Goal: Task Accomplishment & Management: Manage account settings

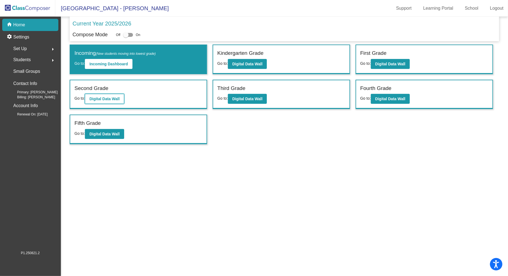
click at [119, 97] on b "Digital Data Wall" at bounding box center [104, 99] width 30 height 4
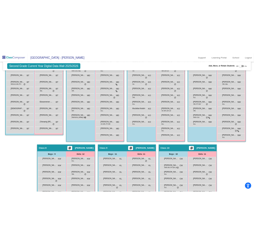
scroll to position [481, 0]
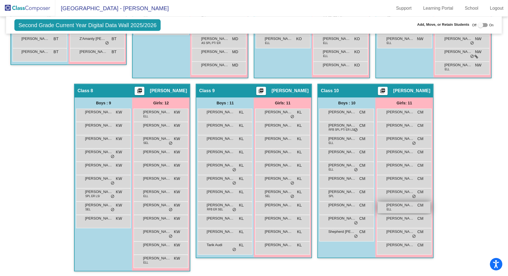
click at [254, 205] on span "[PERSON_NAME]" at bounding box center [400, 205] width 28 height 6
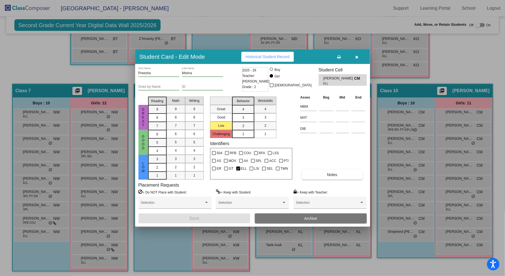
click at [254, 217] on span "Archive" at bounding box center [311, 218] width 13 height 4
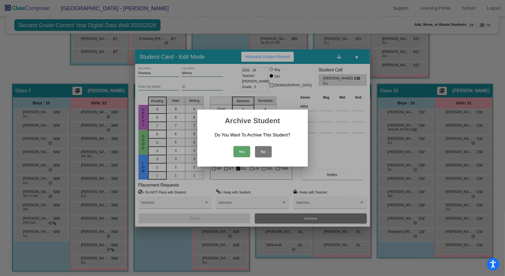
click at [239, 150] on button "Yes" at bounding box center [242, 151] width 17 height 11
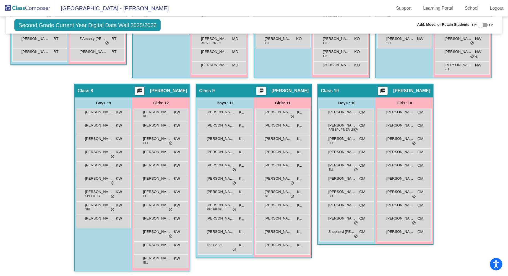
scroll to position [0, 0]
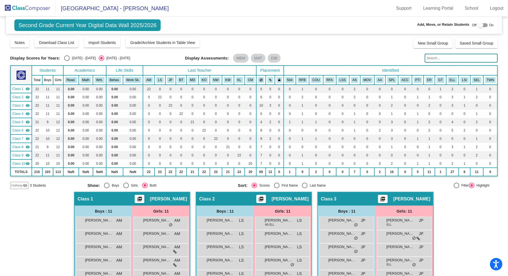
click at [37, 6] on img at bounding box center [27, 8] width 55 height 16
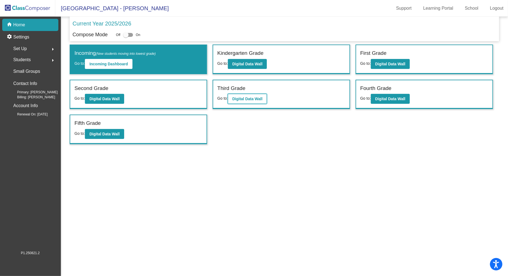
click at [253, 100] on b "Digital Data Wall" at bounding box center [247, 99] width 30 height 4
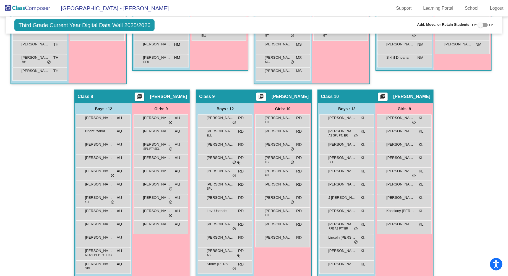
scroll to position [494, 0]
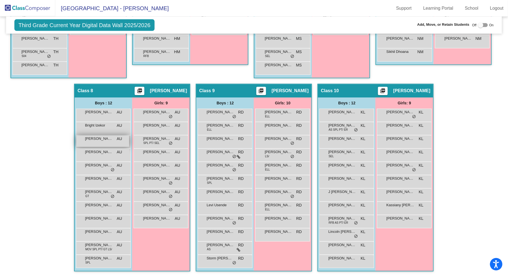
click at [113, 139] on span "[PERSON_NAME]" at bounding box center [99, 139] width 28 height 6
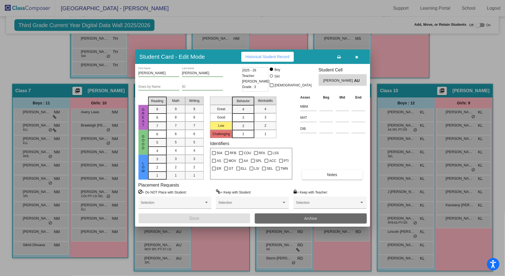
click at [254, 217] on span "Archive" at bounding box center [311, 218] width 13 height 4
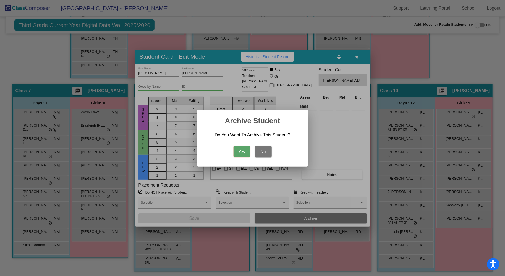
click at [241, 152] on button "Yes" at bounding box center [242, 151] width 17 height 11
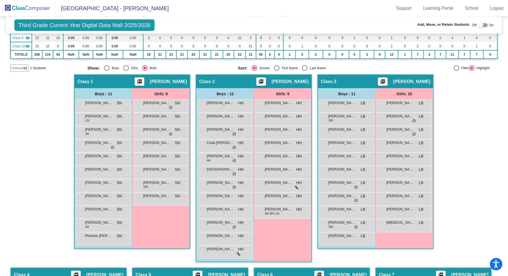
scroll to position [0, 0]
